Goal: Navigation & Orientation: Find specific page/section

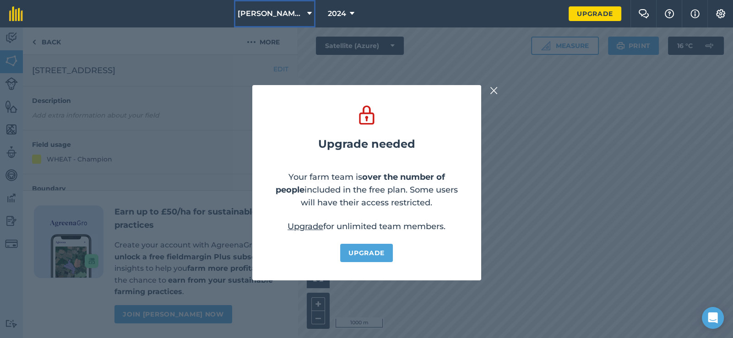
click at [307, 13] on icon at bounding box center [309, 13] width 5 height 11
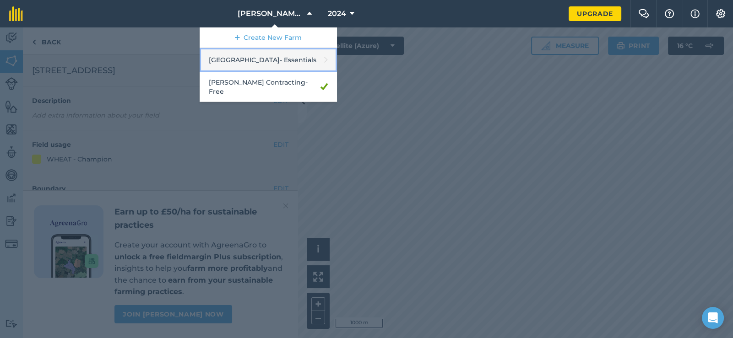
click at [284, 60] on link "Ashtree Farm - Essentials" at bounding box center [268, 60] width 137 height 24
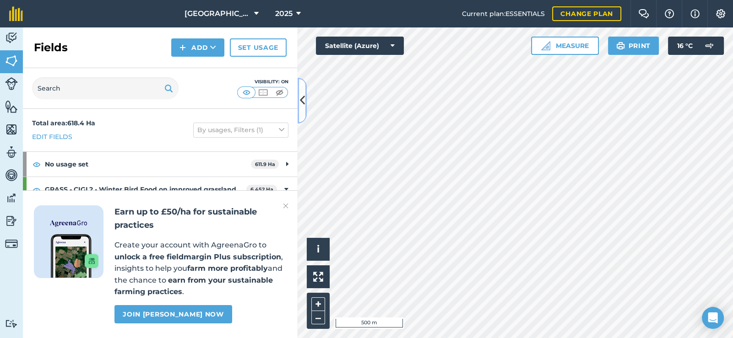
click at [301, 99] on icon at bounding box center [302, 100] width 5 height 16
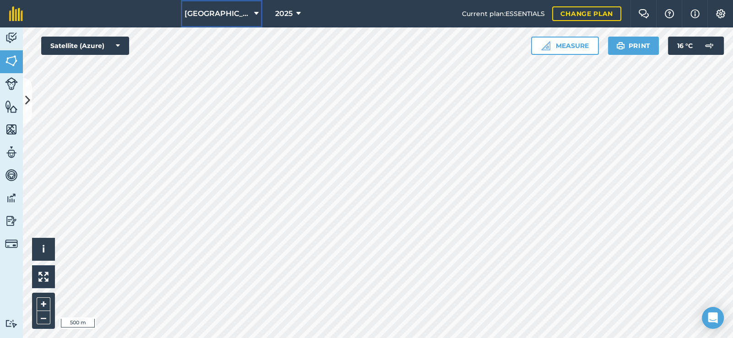
click at [243, 13] on button "[GEOGRAPHIC_DATA]" at bounding box center [221, 13] width 81 height 27
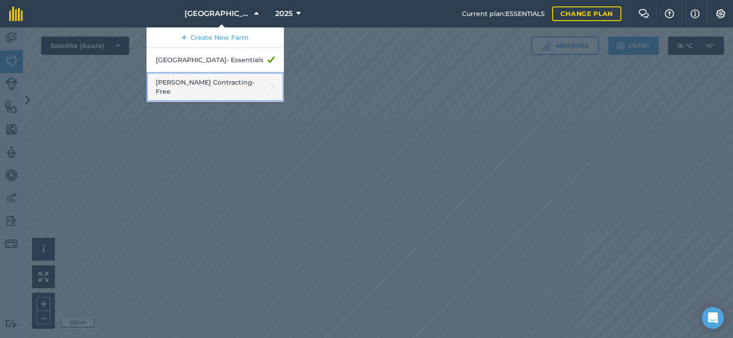
click at [240, 81] on link "[PERSON_NAME] Contracting - Free" at bounding box center [214, 87] width 137 height 30
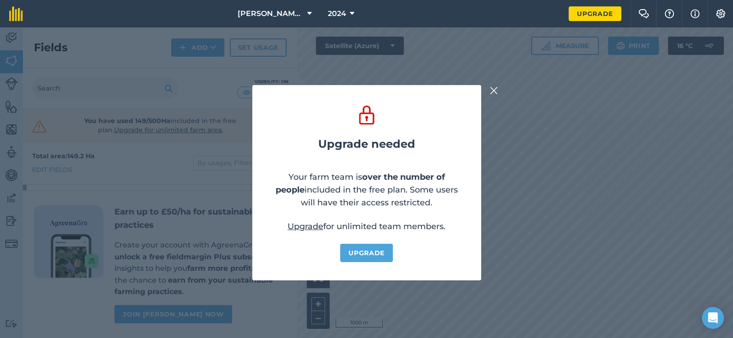
click at [493, 90] on img at bounding box center [494, 90] width 8 height 11
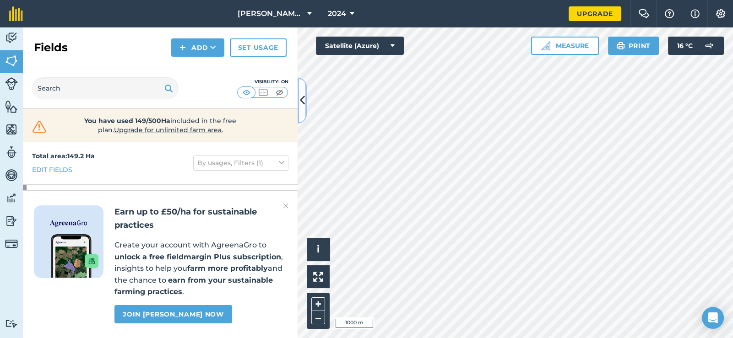
click at [303, 96] on icon at bounding box center [302, 100] width 5 height 16
